Goal: Information Seeking & Learning: Understand process/instructions

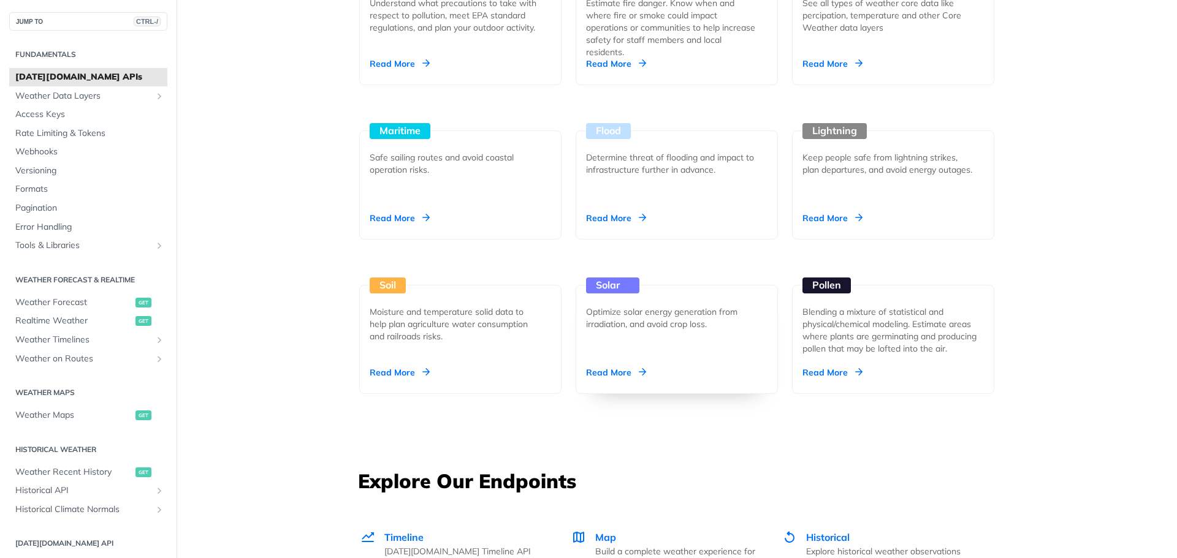
scroll to position [1241, 0]
click at [645, 322] on div "Optimize solar energy generation from irradiation, and avoid crop loss." at bounding box center [672, 317] width 172 height 25
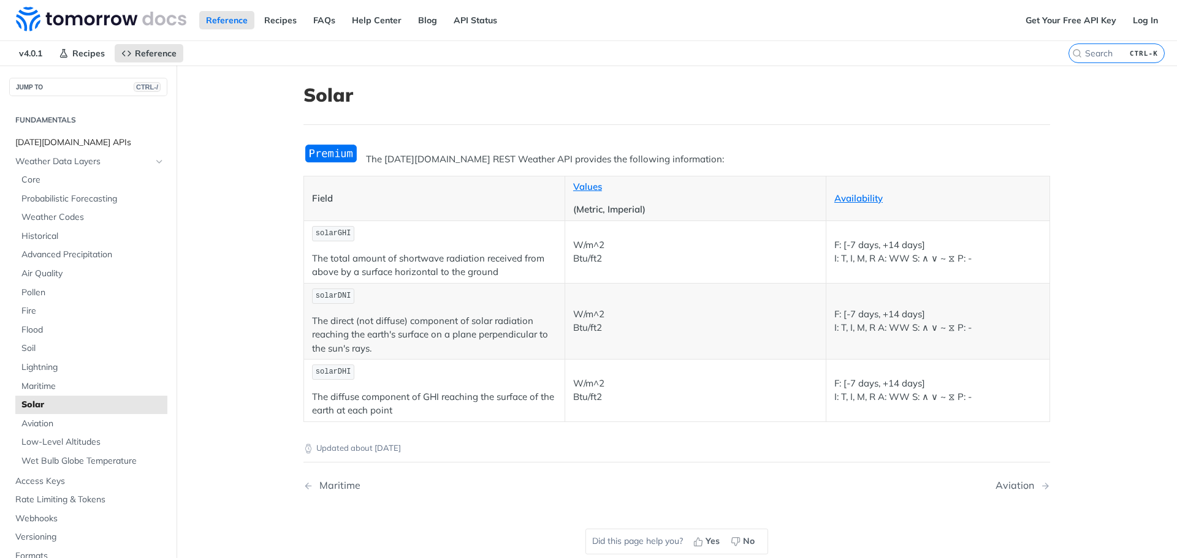
click at [62, 140] on span "[DATE][DOMAIN_NAME] APIs" at bounding box center [89, 143] width 149 height 12
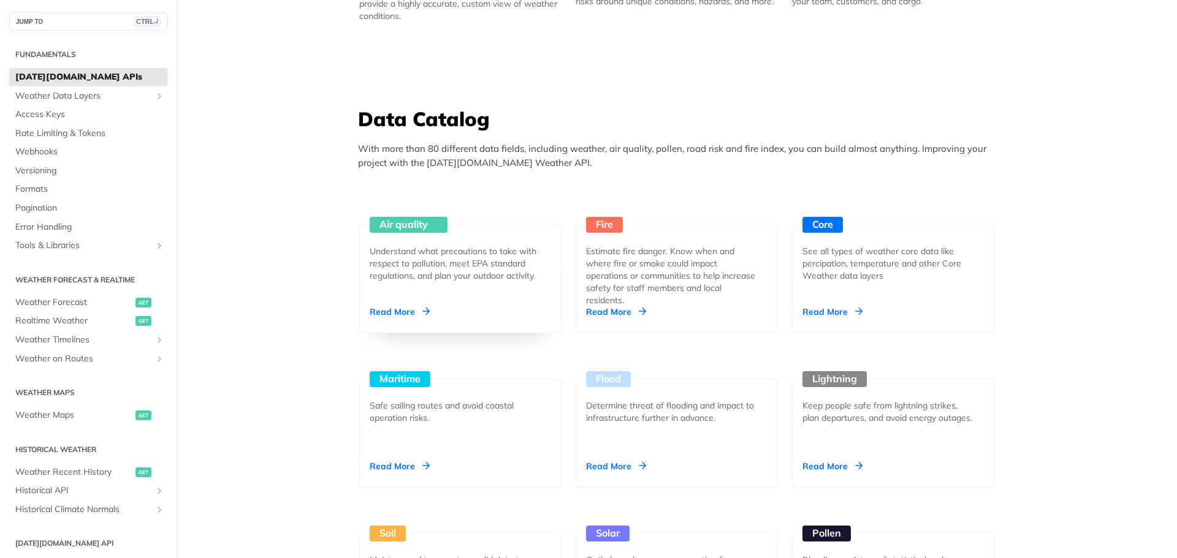
scroll to position [992, 0]
click at [416, 309] on div "Read More" at bounding box center [400, 311] width 60 height 12
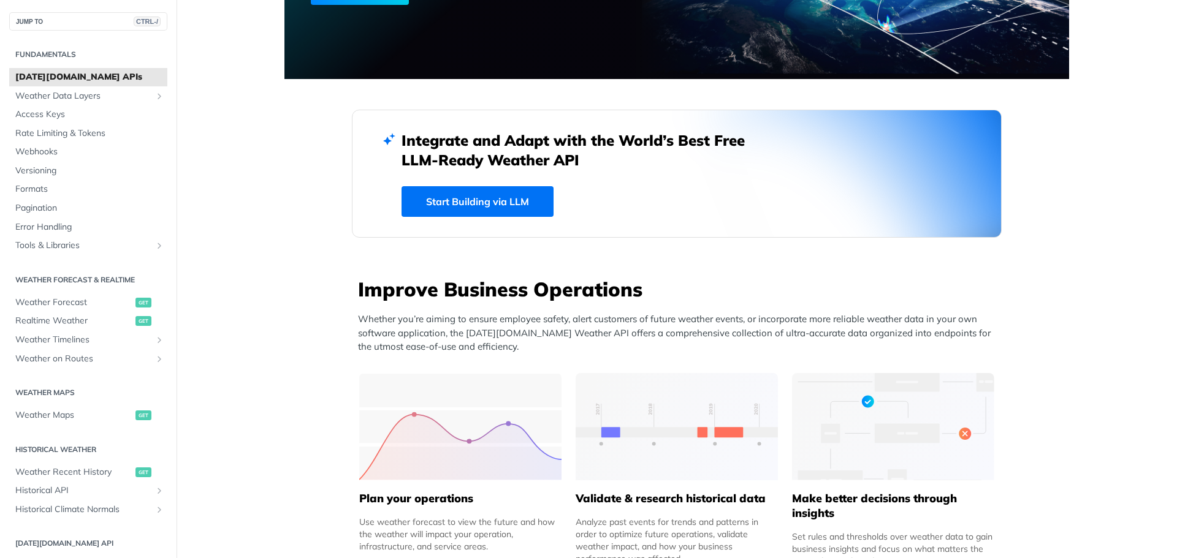
scroll to position [232, 0]
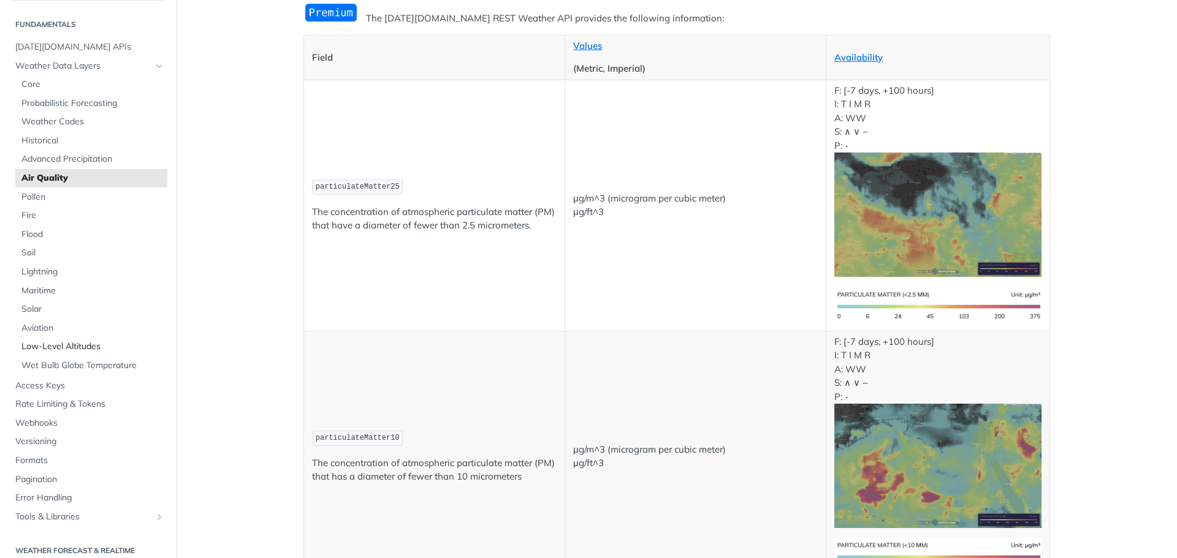
scroll to position [37, 0]
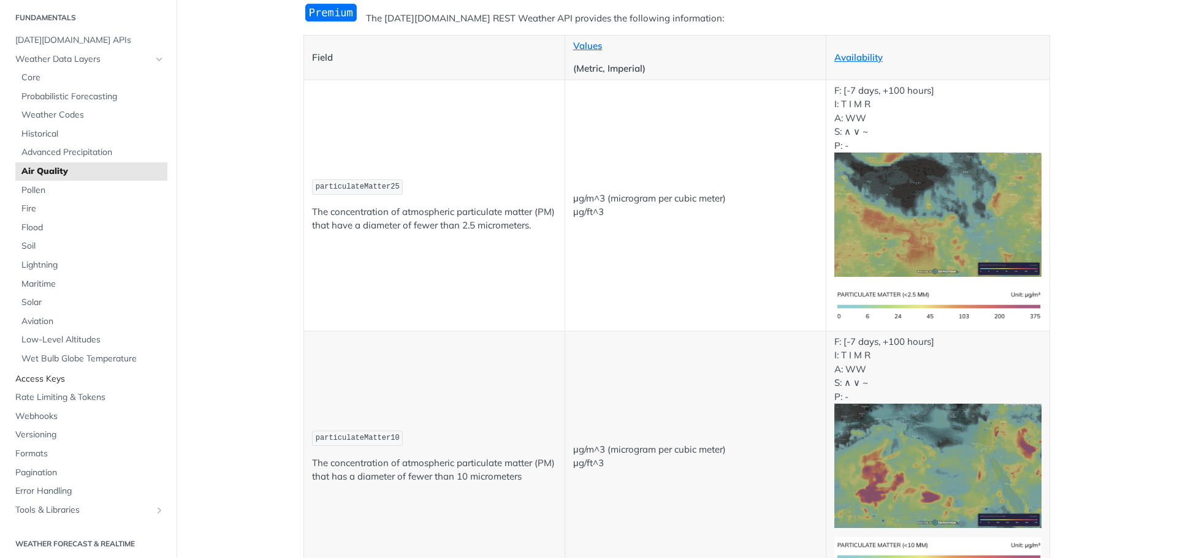
click at [55, 384] on span "Access Keys" at bounding box center [89, 379] width 149 height 12
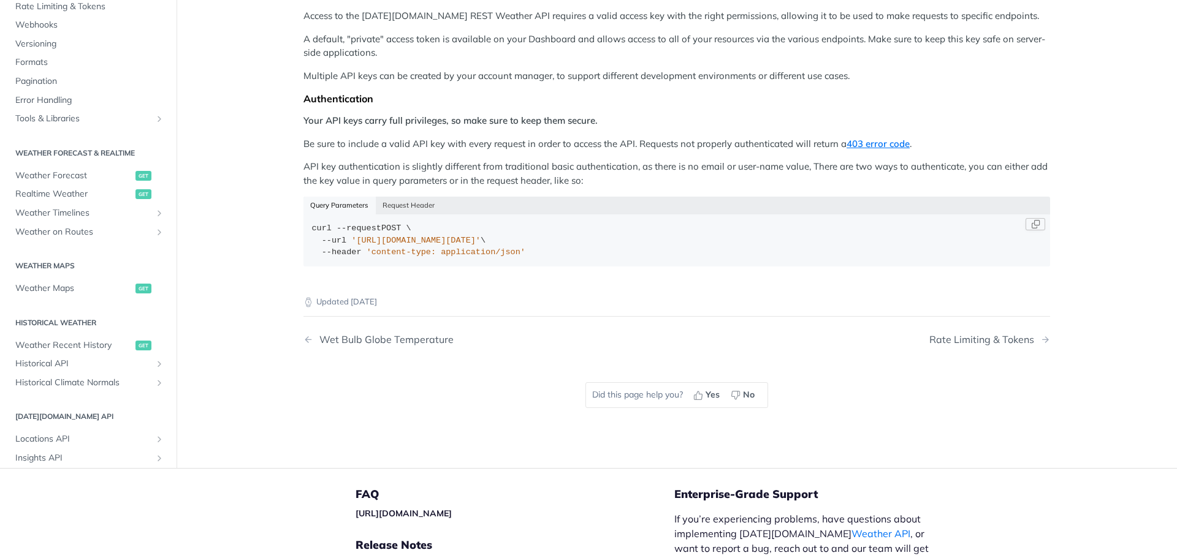
scroll to position [158, 0]
click at [413, 205] on button "Request Header" at bounding box center [409, 202] width 66 height 17
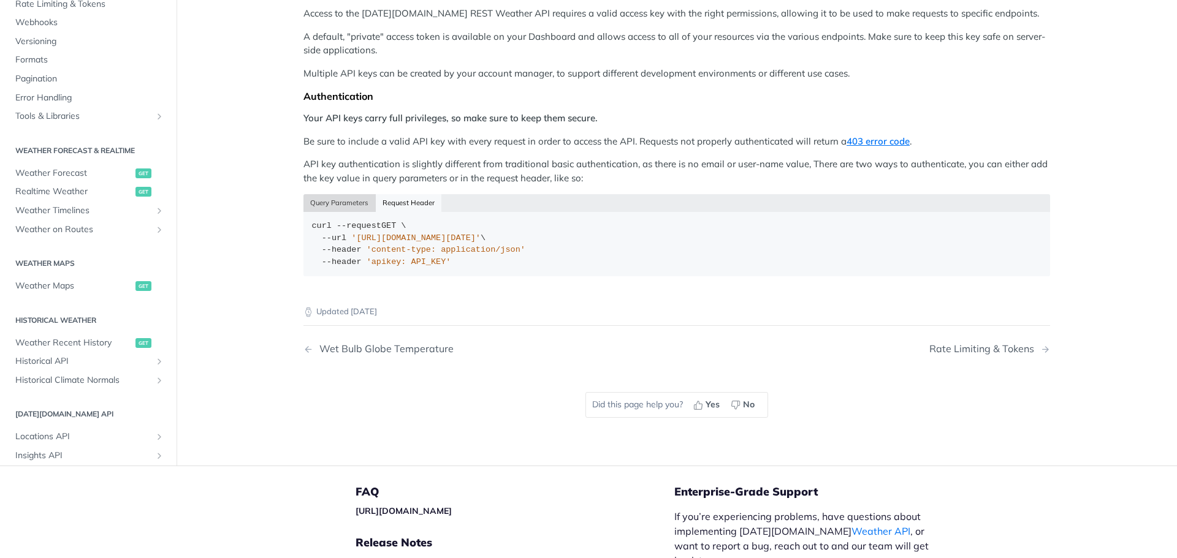
click at [351, 205] on button "Query Parameters" at bounding box center [339, 202] width 72 height 17
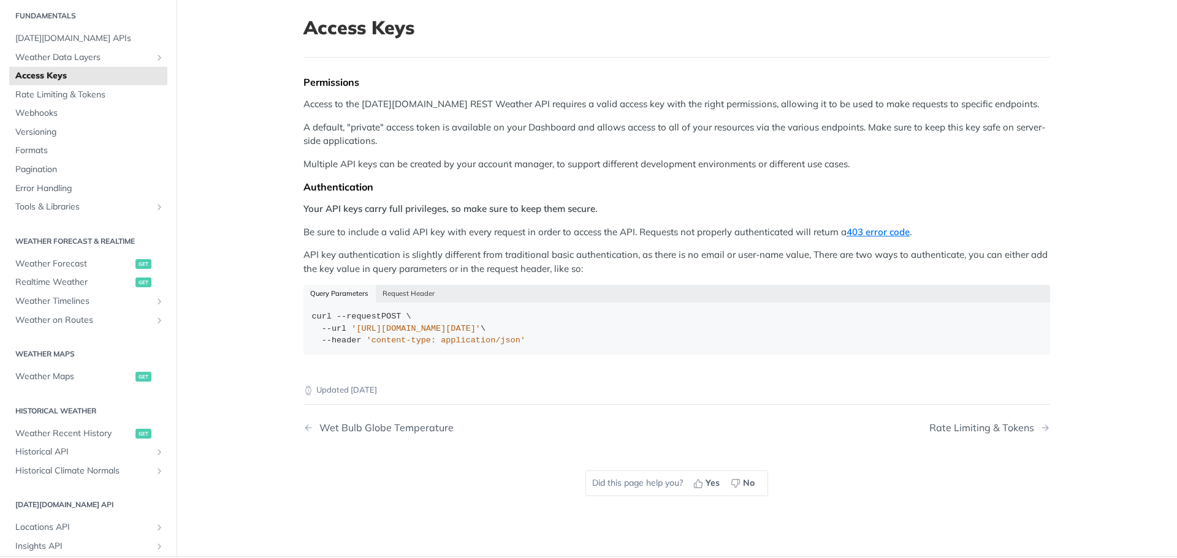
scroll to position [70, 0]
type button "curl"
